Goal: Task Accomplishment & Management: Manage account settings

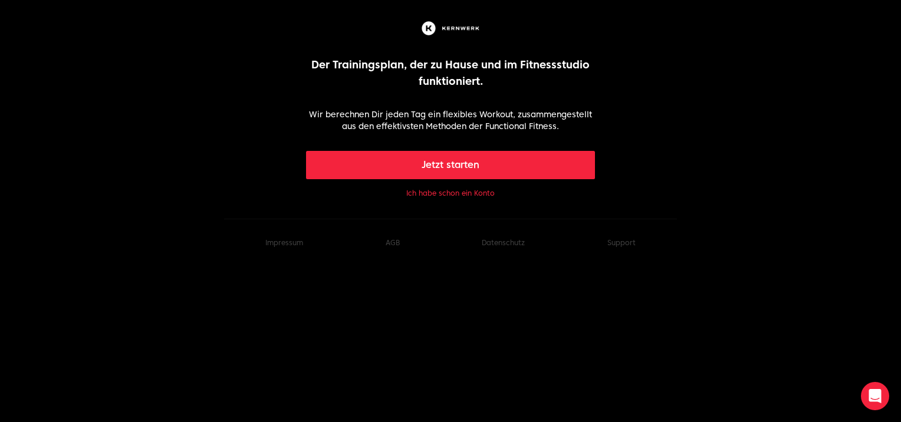
click at [431, 189] on button "Ich habe schon ein Konto" at bounding box center [450, 193] width 88 height 9
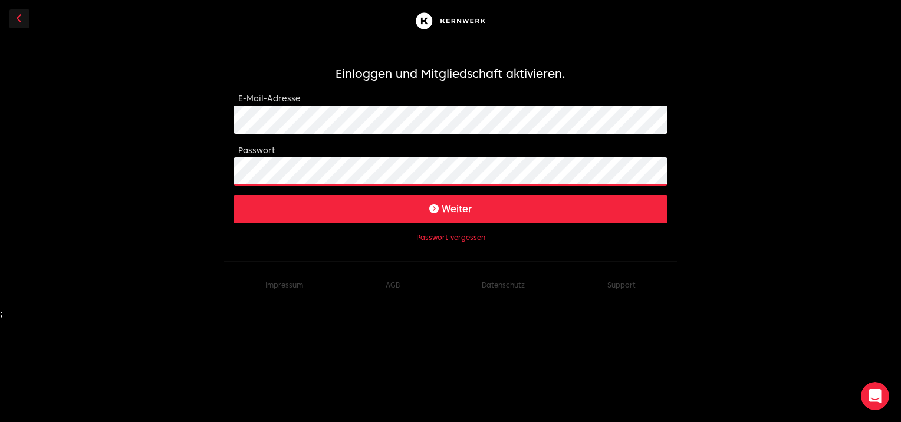
click button "Weiter" at bounding box center [451, 209] width 434 height 28
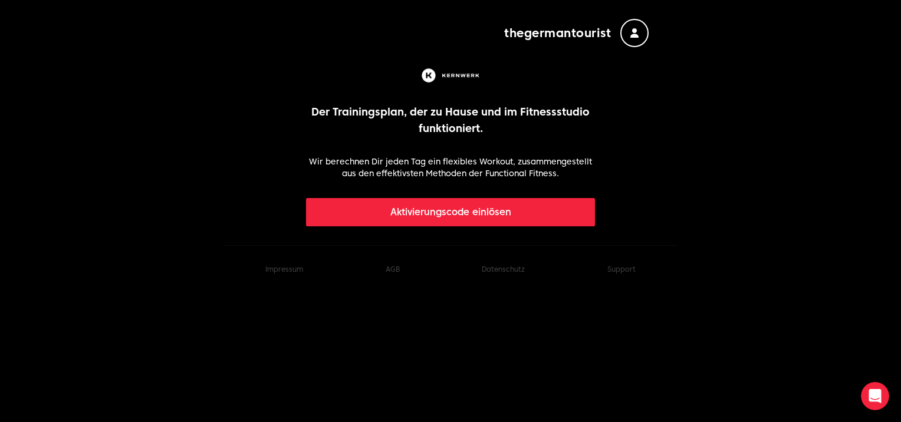
click at [517, 164] on p "Wir berechnen Dir jeden Tag ein flexibles Workout, zusammengestellt aus den eff…" at bounding box center [451, 168] width 290 height 24
click at [391, 77] on div at bounding box center [451, 75] width 290 height 19
click at [616, 35] on button "thegermantourist" at bounding box center [576, 33] width 145 height 28
click at [494, 30] on div "thegermantourist Abmelden" at bounding box center [451, 23] width 434 height 47
click at [333, 247] on footer "Impressum AGB Datenschutz Support" at bounding box center [450, 269] width 453 height 48
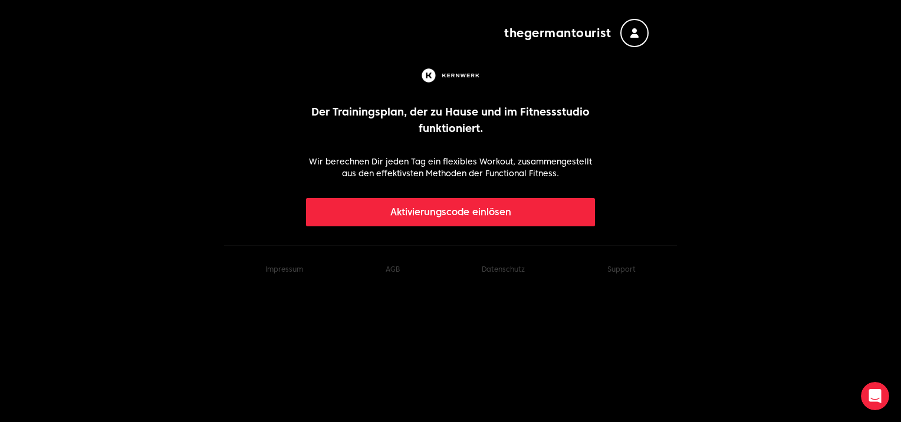
drag, startPoint x: 286, startPoint y: 281, endPoint x: 285, endPoint y: 263, distance: 18.3
click at [285, 263] on footer "Impressum AGB Datenschutz Support" at bounding box center [450, 269] width 453 height 48
drag, startPoint x: 285, startPoint y: 263, endPoint x: 393, endPoint y: 199, distance: 126.2
click at [393, 199] on body "thegermantourist Der Trainingsplan, der zu Hause und im Fitnessstudio funktioni…" at bounding box center [450, 146] width 901 height 293
click at [393, 199] on button "Aktivierungscode einlösen" at bounding box center [451, 212] width 290 height 28
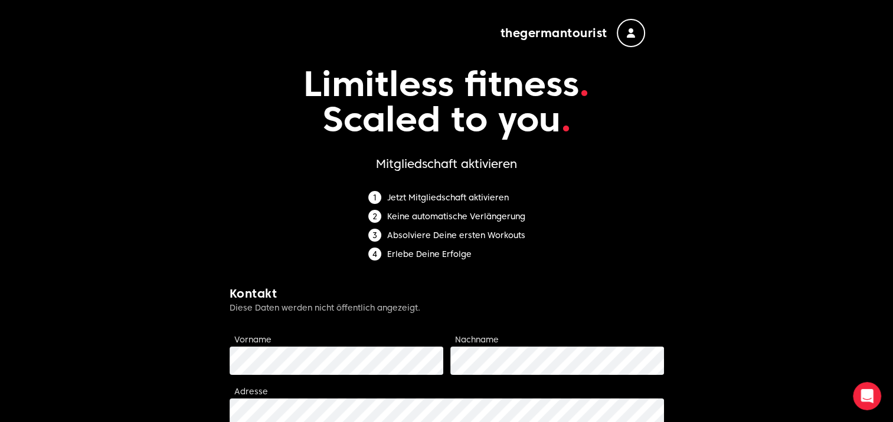
click at [283, 179] on form "Limitless fitness . Scaled to you . Mitgliedschaft aktivieren Jetzt Mitgliedsch…" at bounding box center [446, 402] width 434 height 710
click at [540, 28] on span "thegermantourist" at bounding box center [553, 33] width 107 height 17
click at [626, 31] on icon "button" at bounding box center [630, 32] width 8 height 9
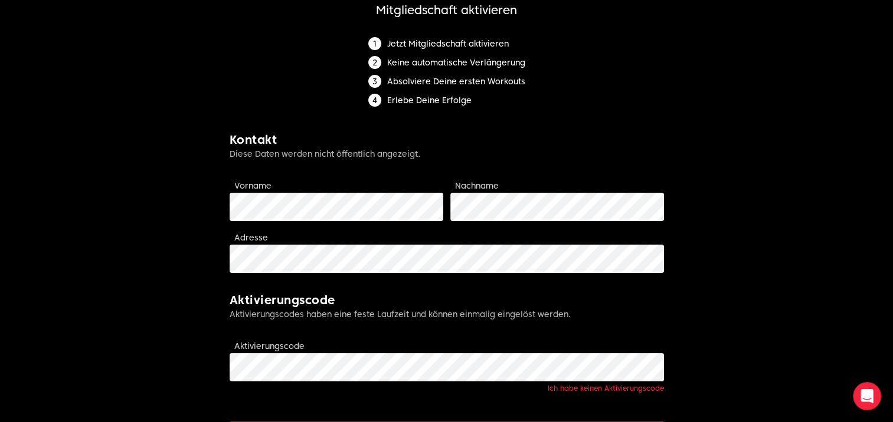
scroll to position [149, 0]
